Goal: Navigation & Orientation: Find specific page/section

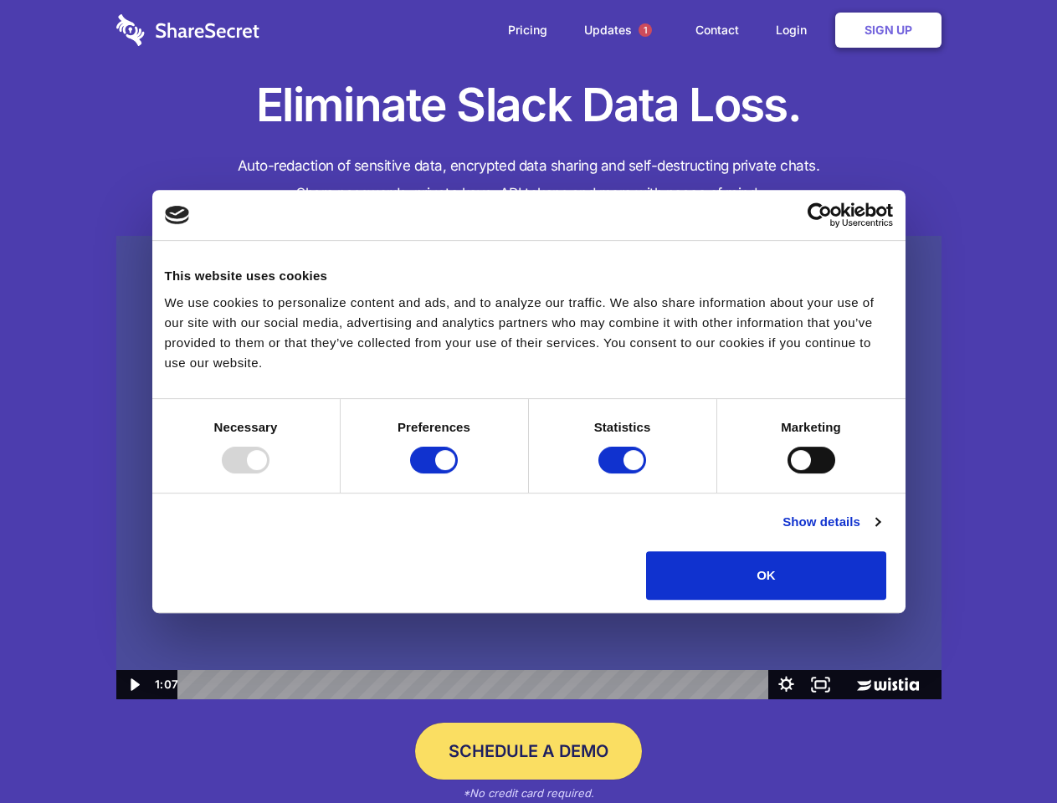
click at [528, 402] on img at bounding box center [528, 468] width 825 height 464
click at [269, 474] on div at bounding box center [246, 460] width 48 height 27
click at [458, 474] on input "Preferences" at bounding box center [434, 460] width 48 height 27
checkbox input "false"
click at [624, 474] on input "Statistics" at bounding box center [622, 460] width 48 height 27
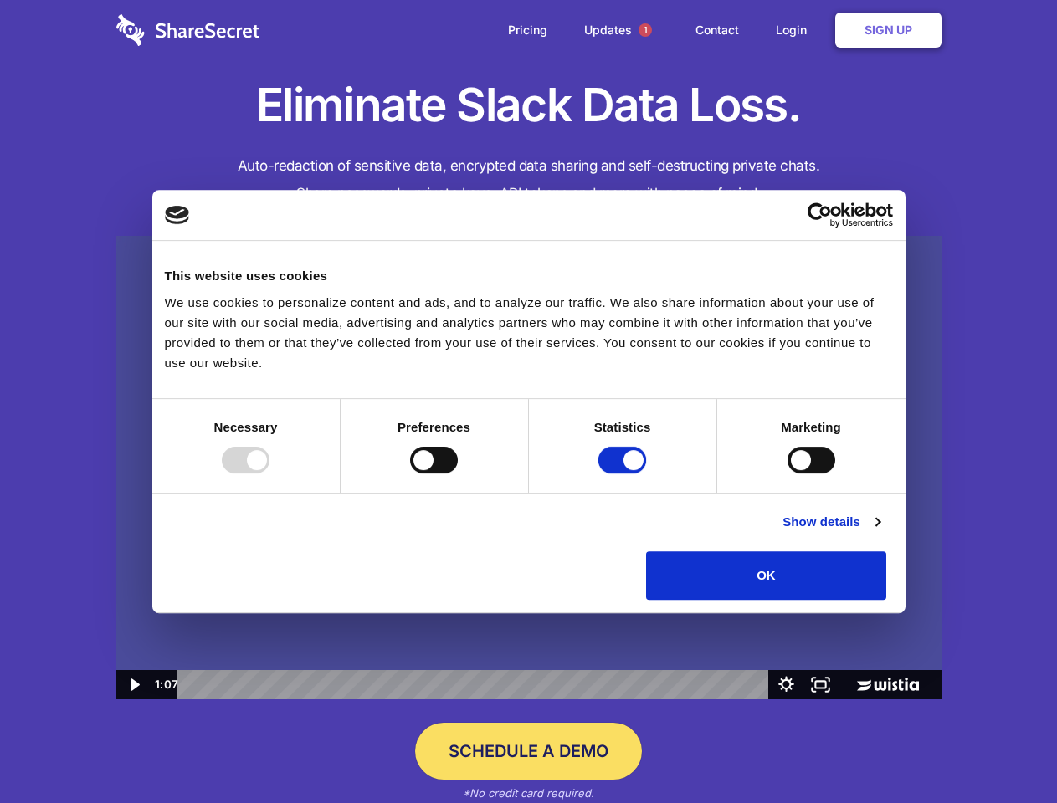
checkbox input "false"
click at [787, 474] on input "Marketing" at bounding box center [811, 460] width 48 height 27
checkbox input "true"
click at [879, 532] on link "Show details" at bounding box center [830, 522] width 97 height 20
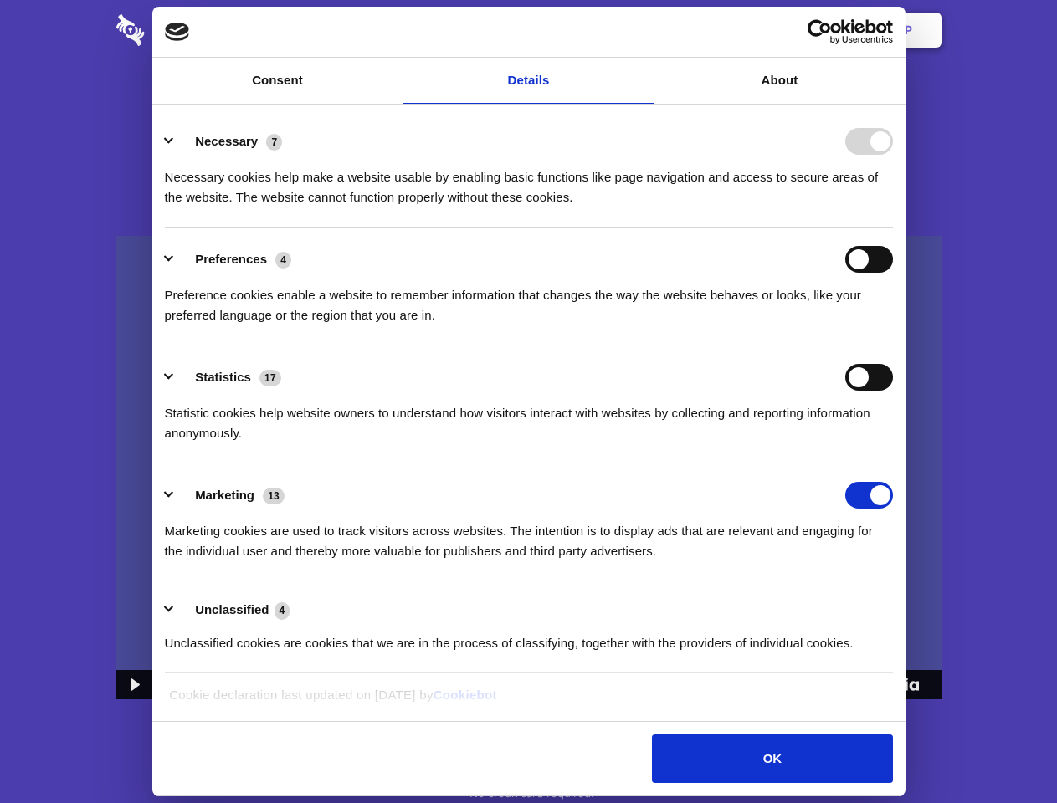
click at [900, 606] on ul "Necessary 7 Necessary cookies help make a website usable by enabling basic func…" at bounding box center [528, 392] width 744 height 564
click at [644, 30] on span "1" at bounding box center [644, 29] width 13 height 13
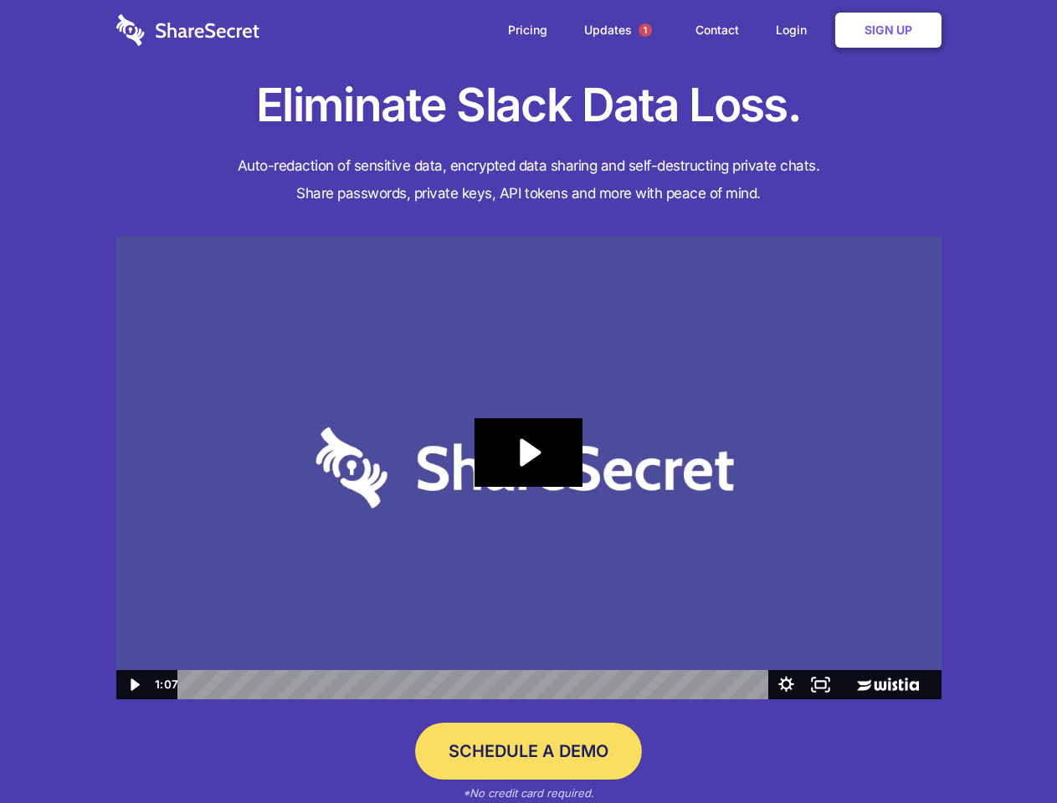
click at [529, 468] on icon "Play Video: Sharesecret Slack Extension" at bounding box center [527, 452] width 107 height 69
